Goal: Download file/media

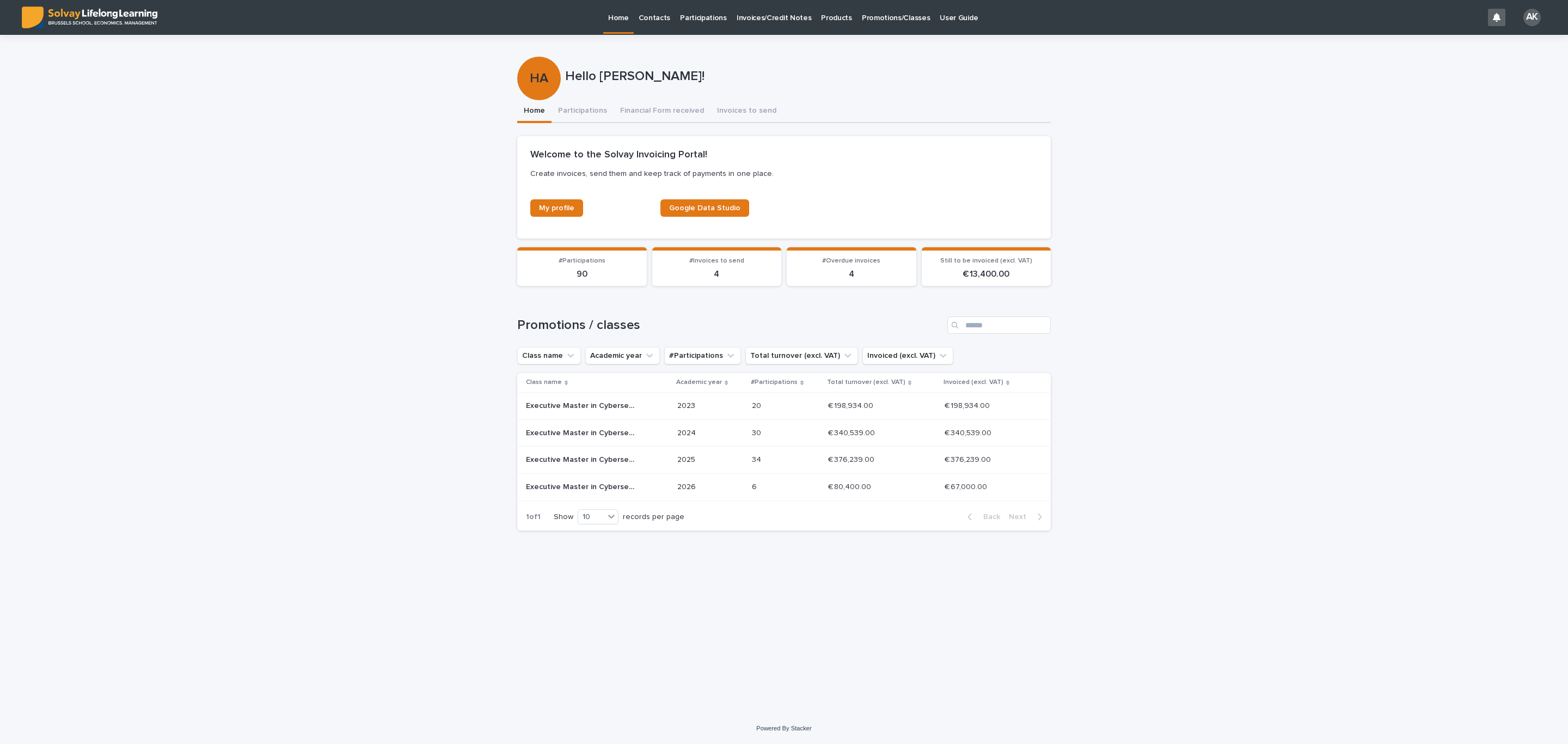
click at [743, 441] on div "2024" at bounding box center [709, 433] width 66 height 18
click at [800, 457] on p at bounding box center [779, 460] width 54 height 9
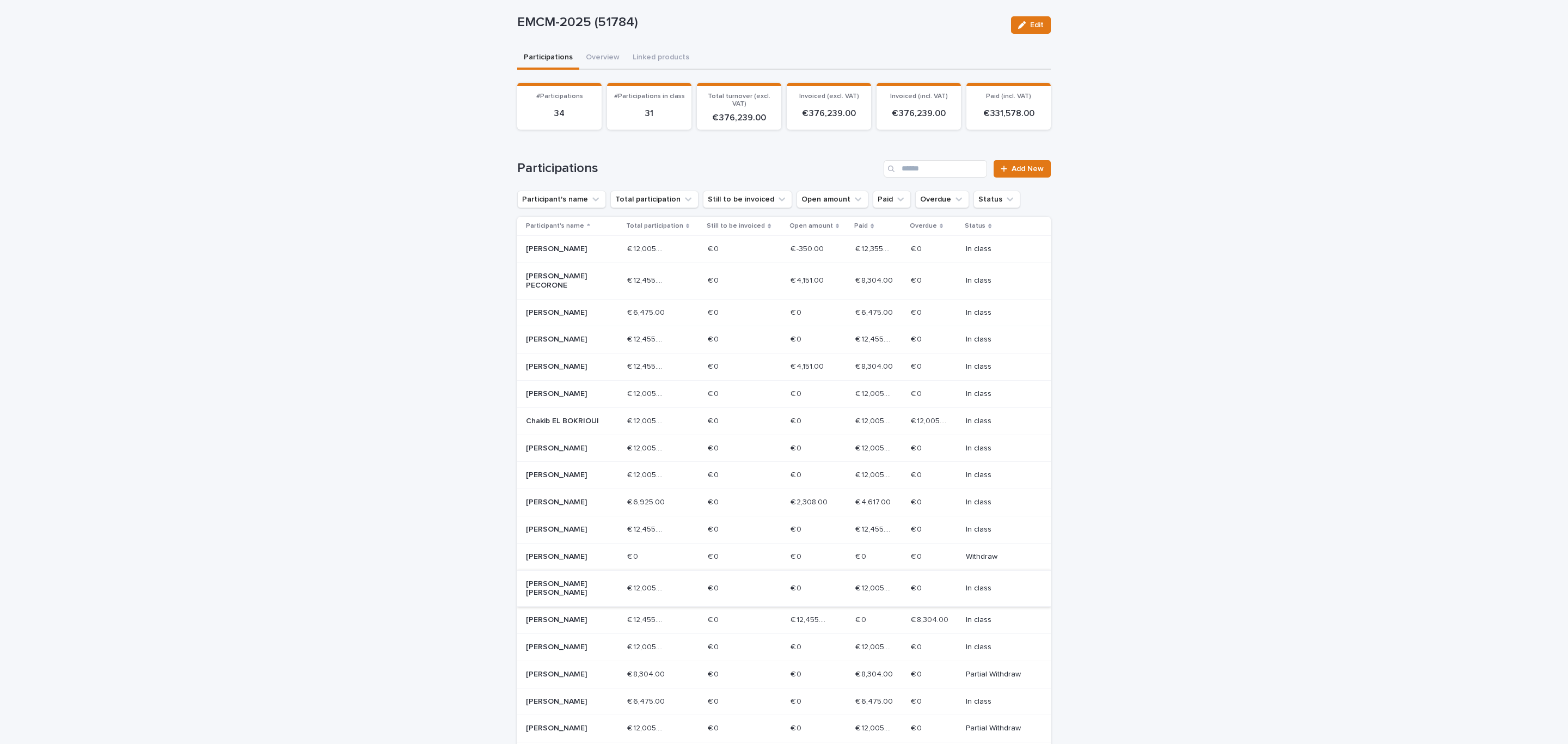
scroll to position [81, 0]
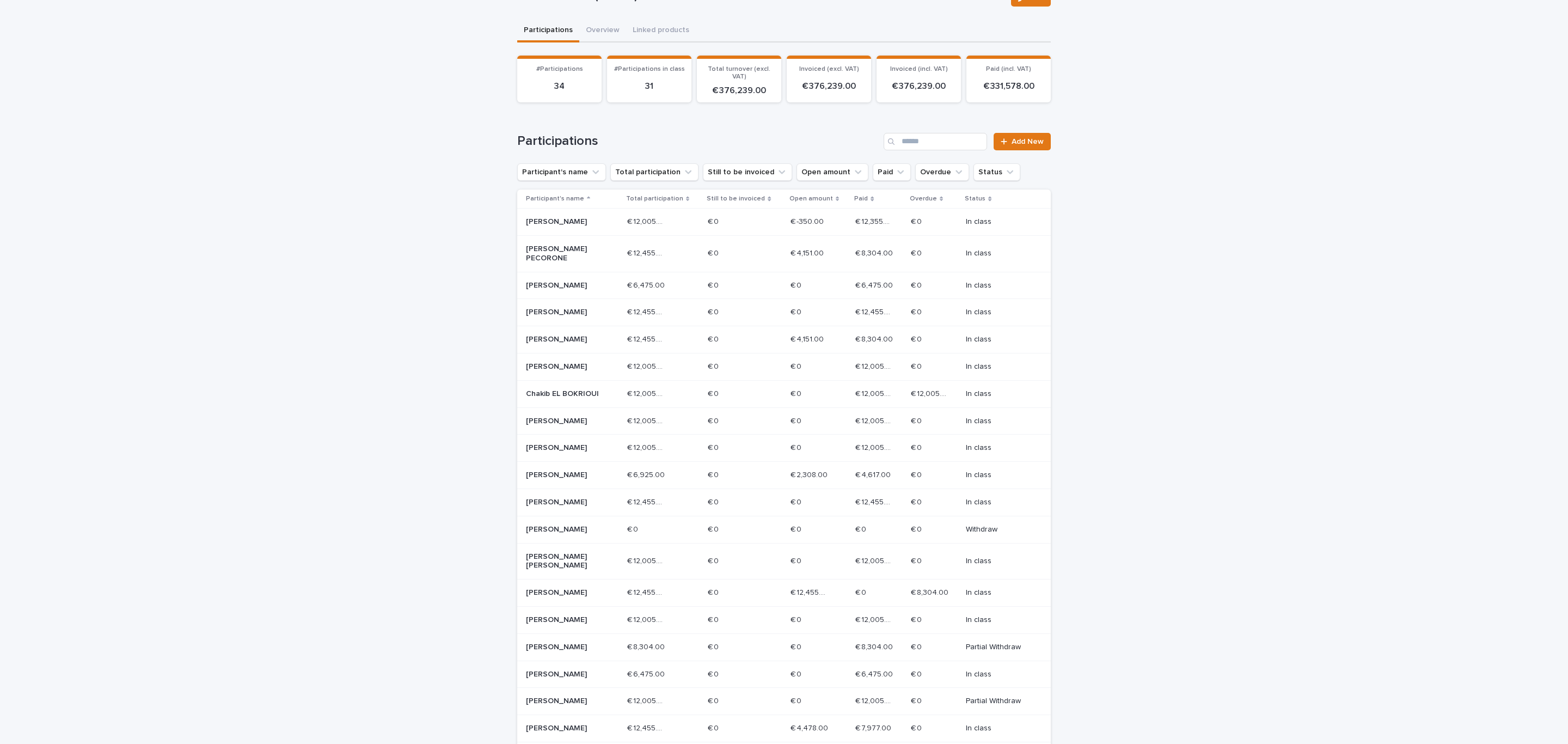
click at [786, 594] on td "€ 12,455.00 € 12,455.00" at bounding box center [818, 592] width 65 height 27
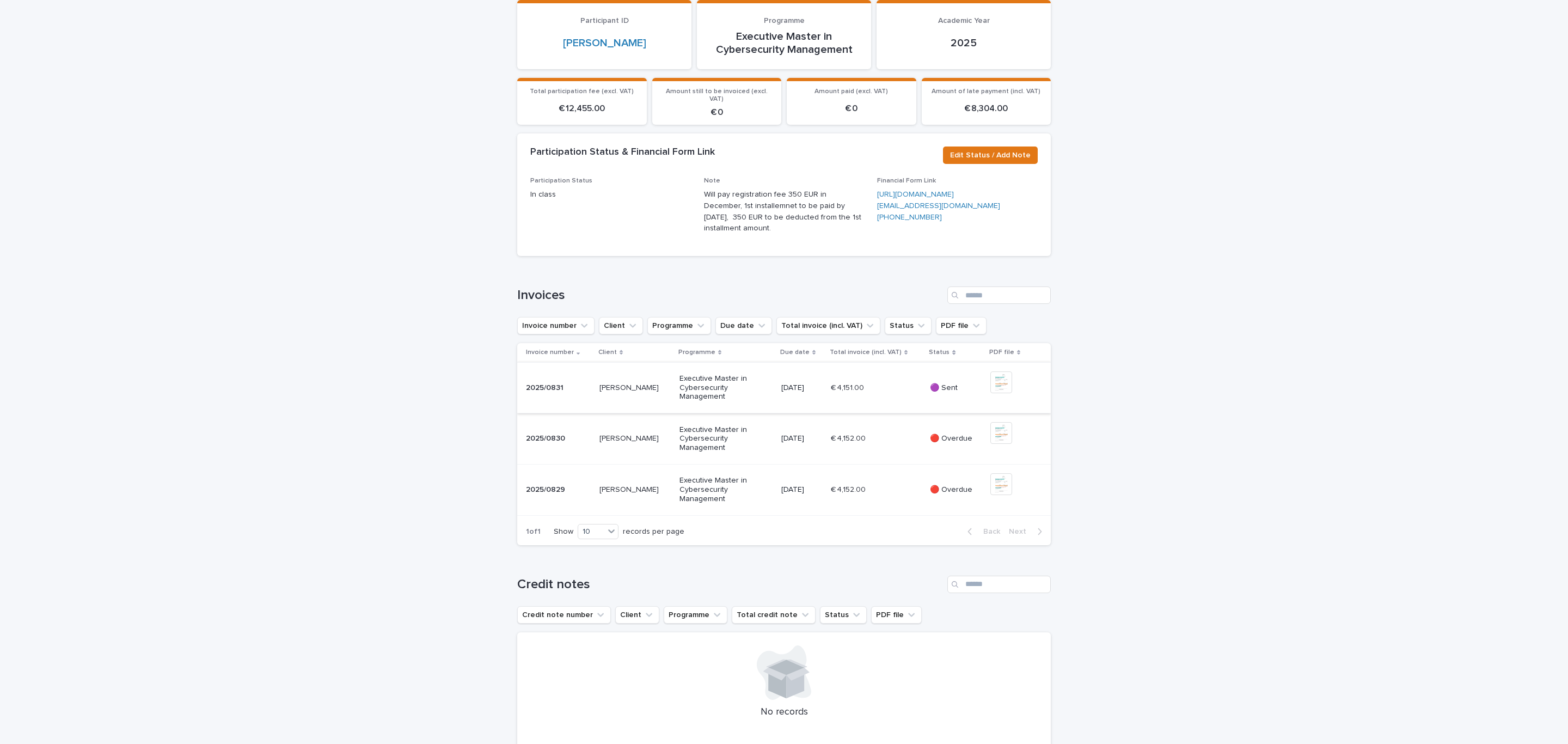
scroll to position [327, 0]
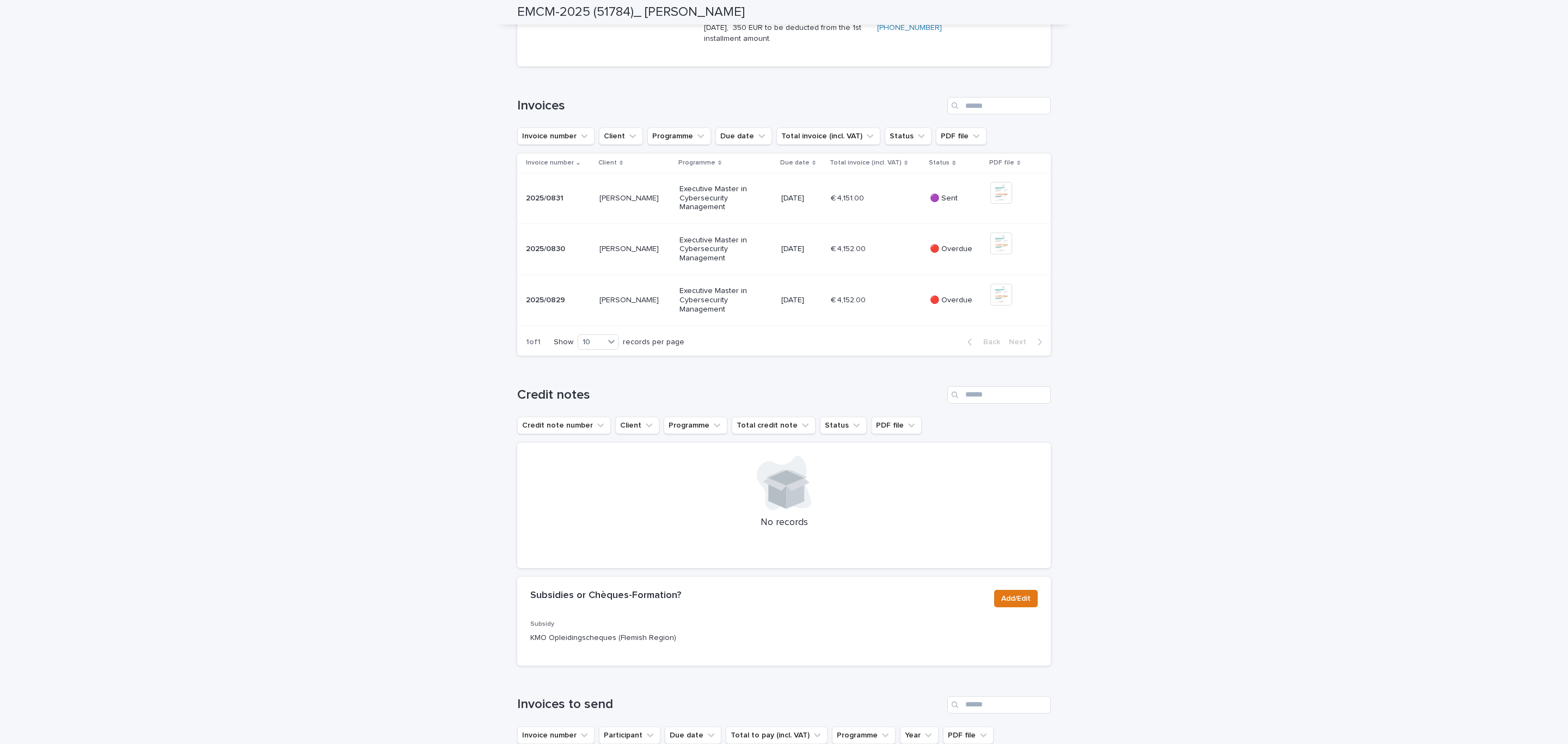
click at [1008, 317] on div "+ 0" at bounding box center [1006, 300] width 33 height 33
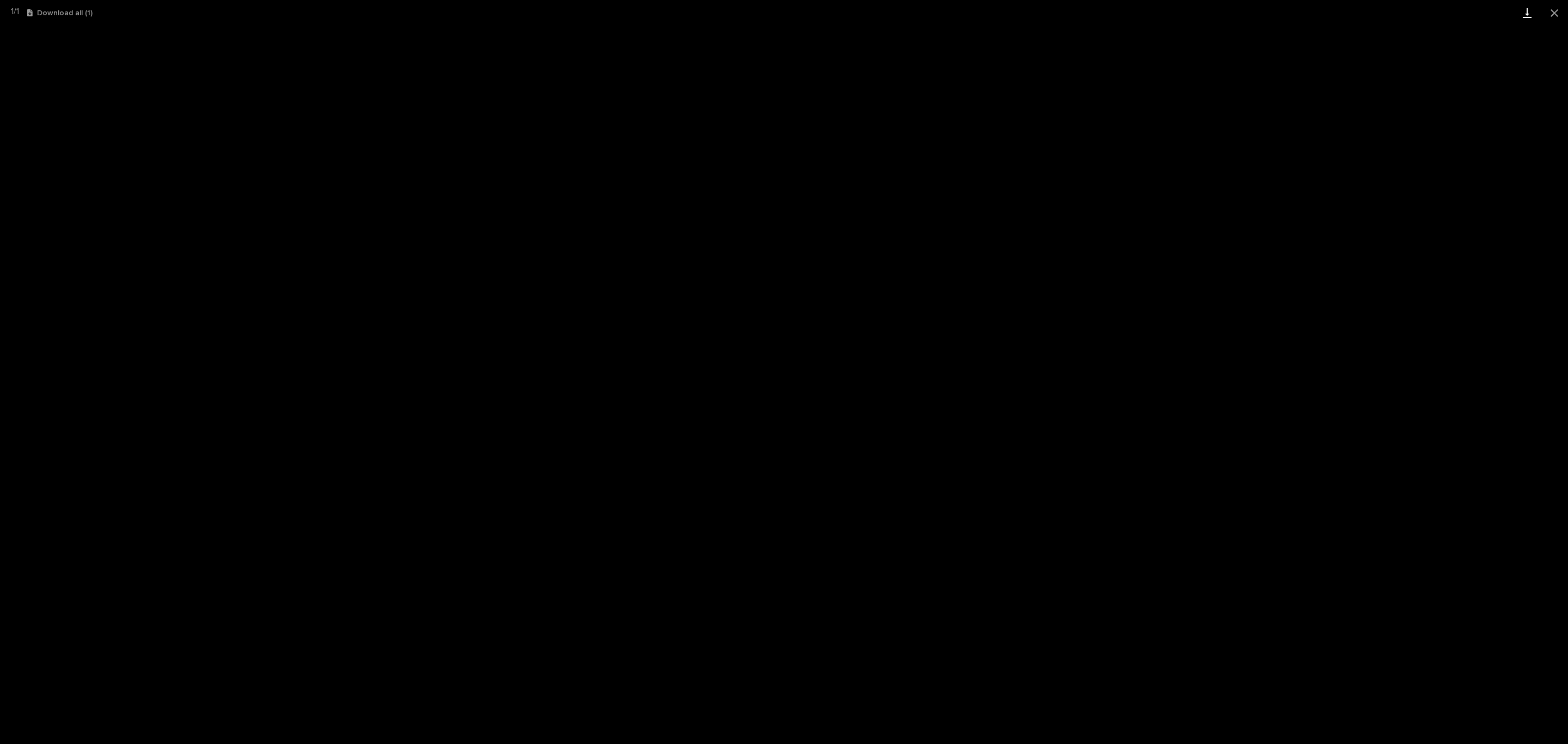
click at [1532, 13] on link "Download" at bounding box center [1527, 13] width 27 height 26
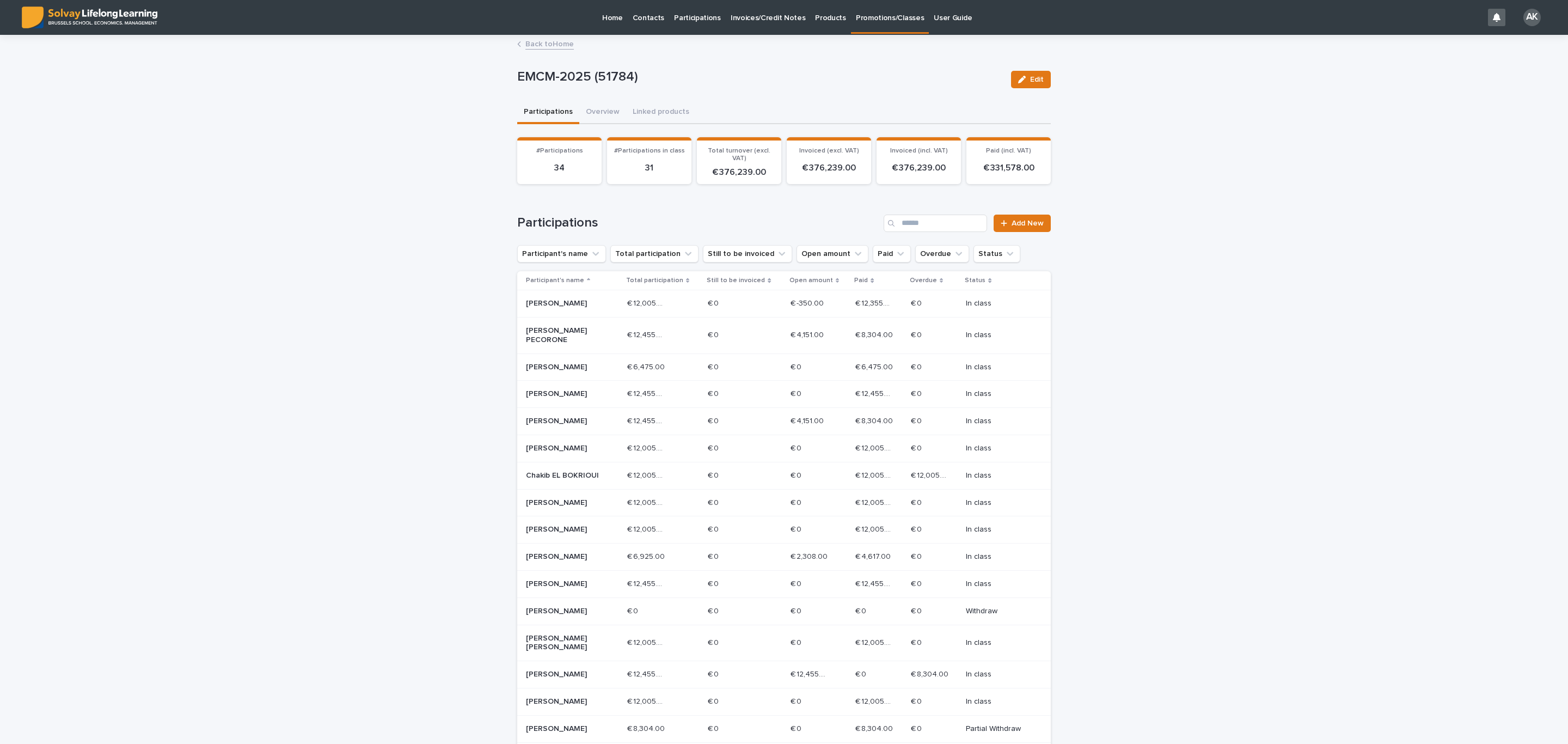
click at [665, 665] on div "€ 12,455.00 € 12,455.00" at bounding box center [663, 674] width 73 height 18
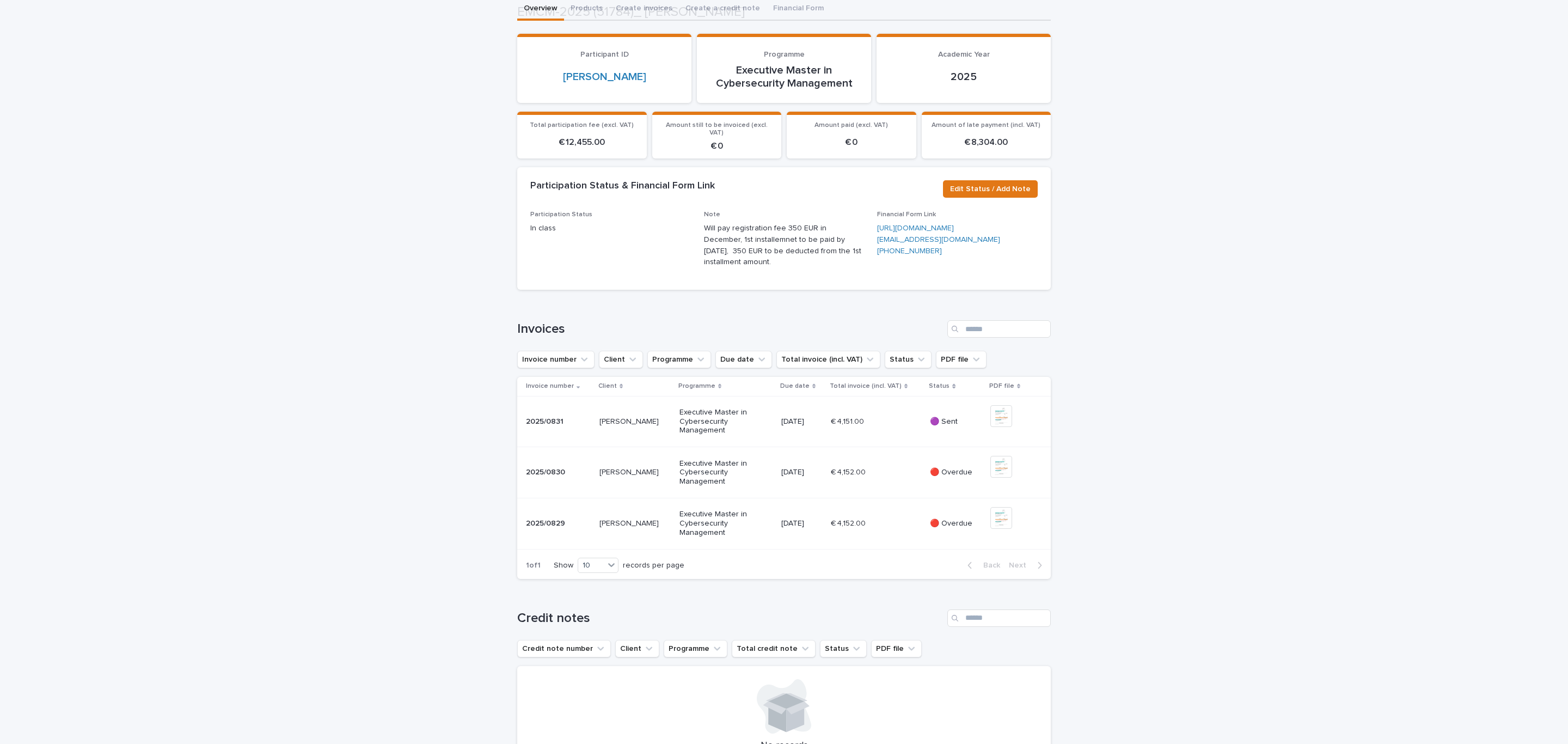
scroll to position [163, 0]
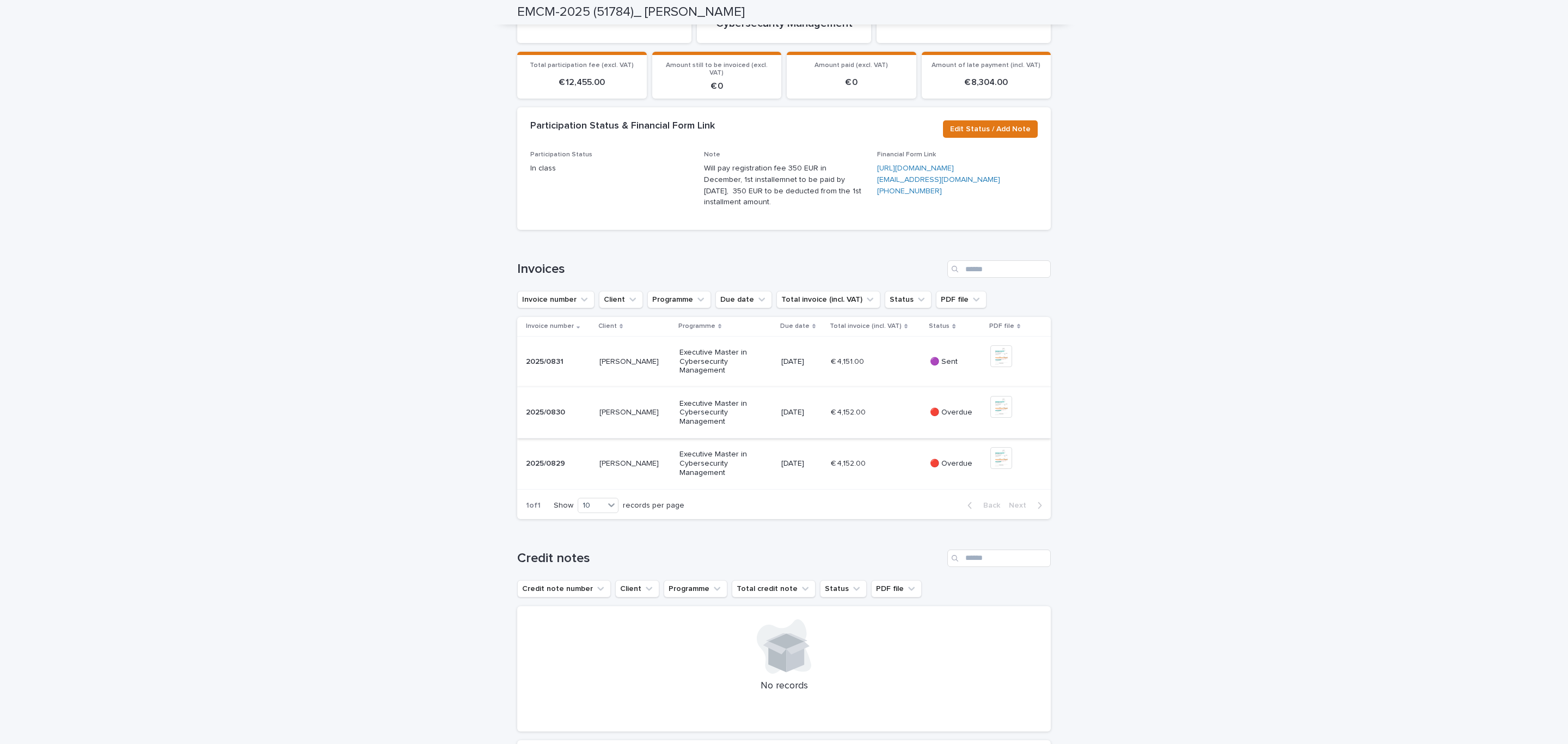
click at [999, 418] on img at bounding box center [1001, 406] width 22 height 22
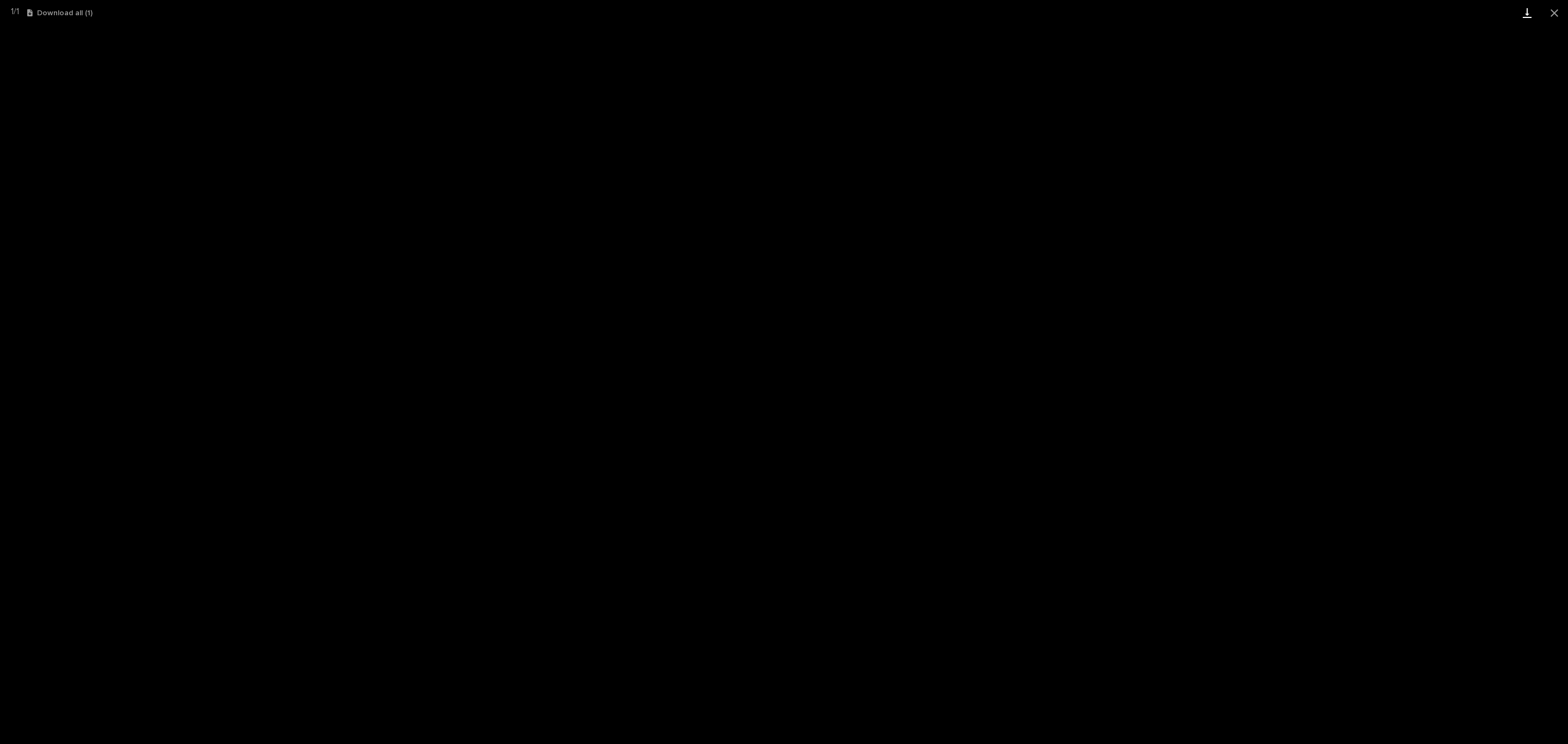
click at [1526, 18] on link "Download" at bounding box center [1527, 13] width 27 height 26
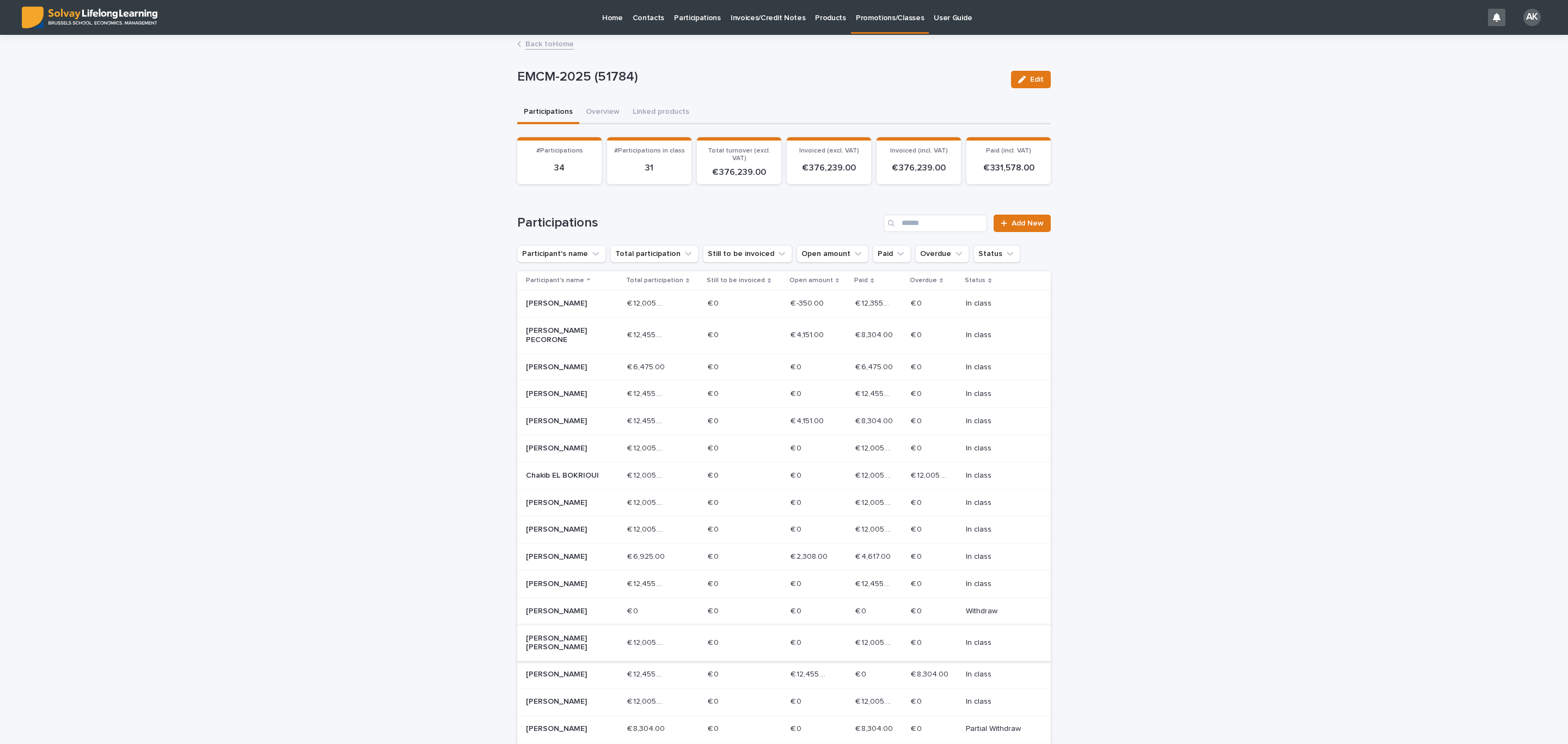
scroll to position [81, 0]
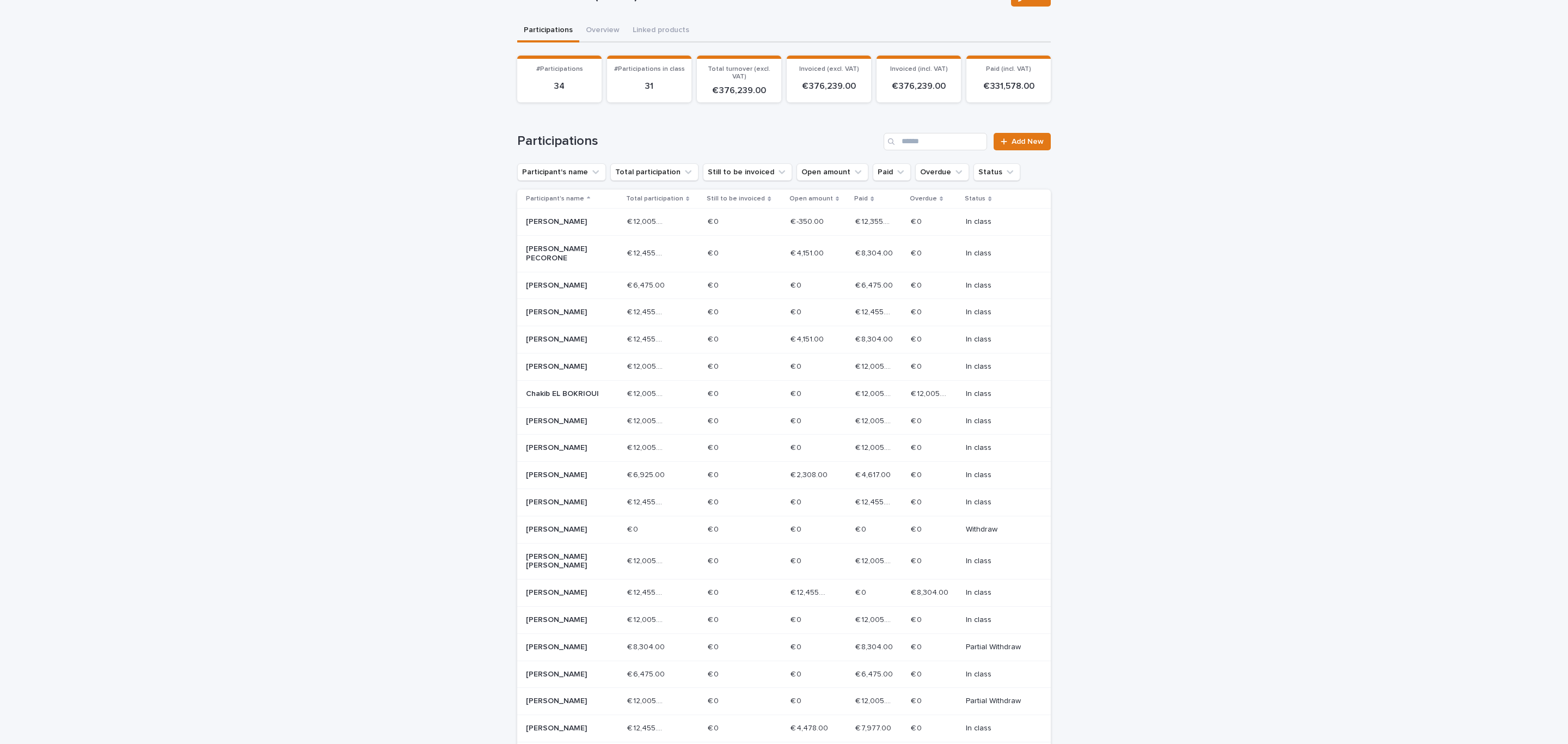
click at [570, 588] on p "[PERSON_NAME]" at bounding box center [565, 592] width 78 height 9
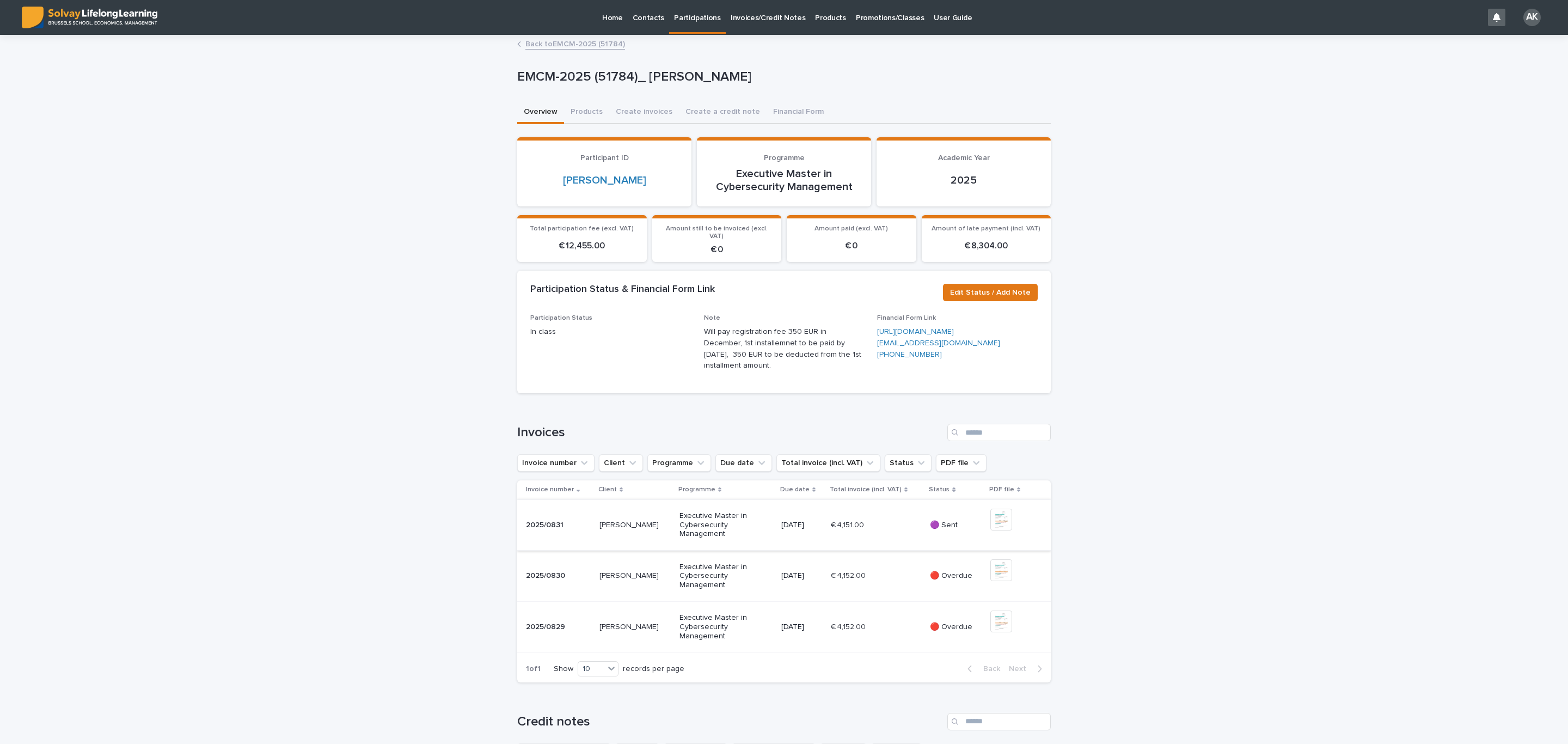
click at [994, 530] on img at bounding box center [1001, 519] width 22 height 22
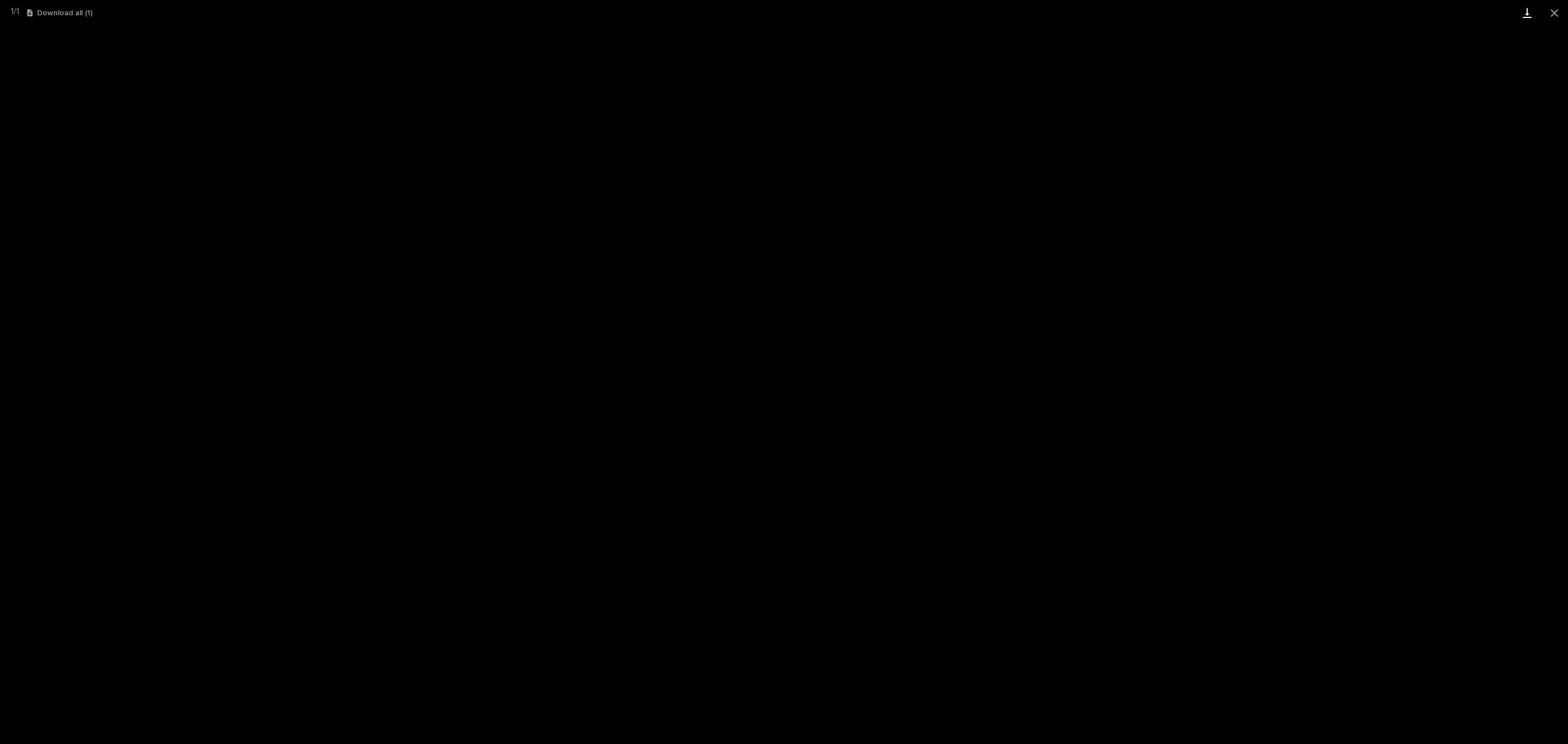
click at [1534, 13] on link "Download" at bounding box center [1527, 13] width 27 height 26
